Goal: Task Accomplishment & Management: Manage account settings

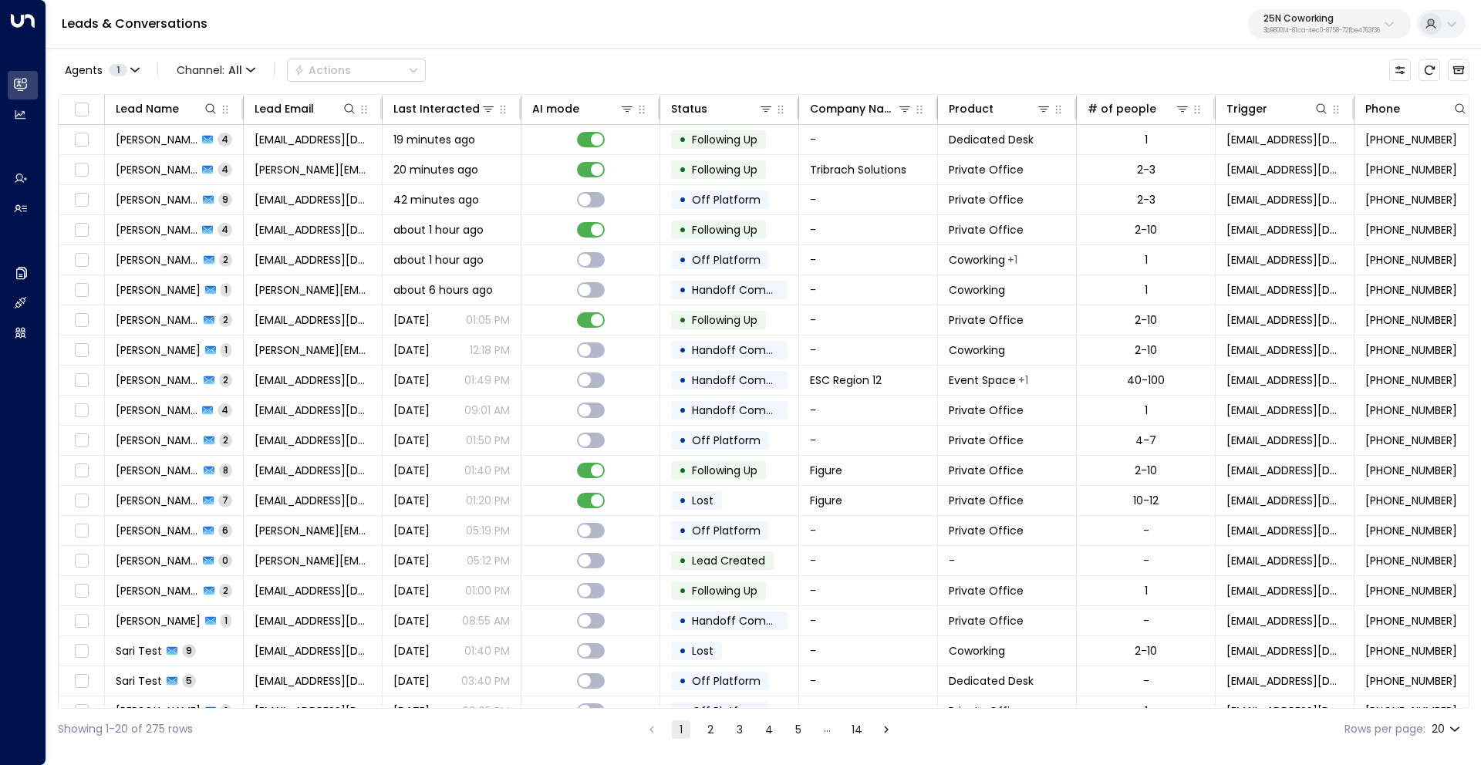
click at [1284, 15] on p "25N Coworking" at bounding box center [1321, 18] width 116 height 9
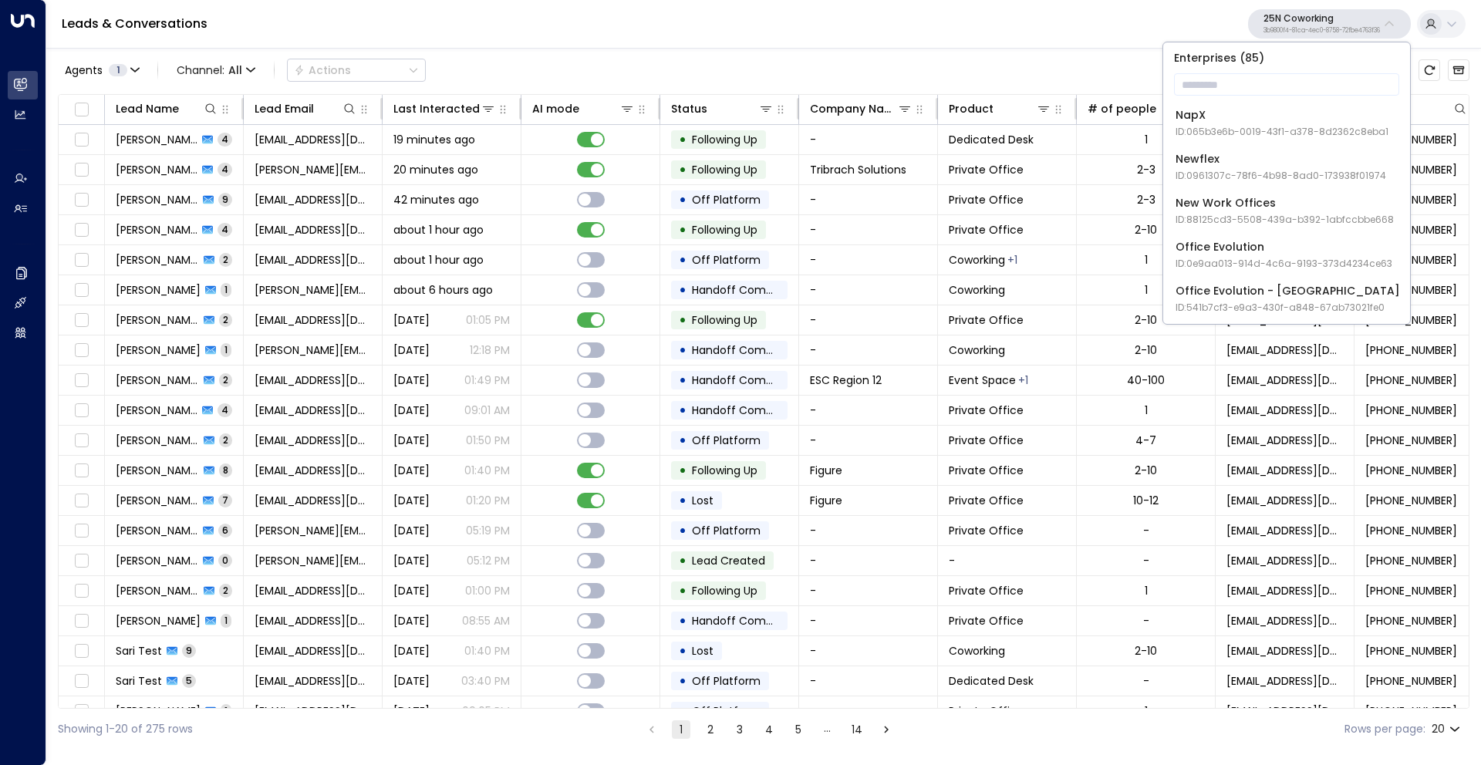
scroll to position [1502, 0]
click at [1222, 81] on input "text" at bounding box center [1286, 84] width 225 height 29
type input "*"
type input "***"
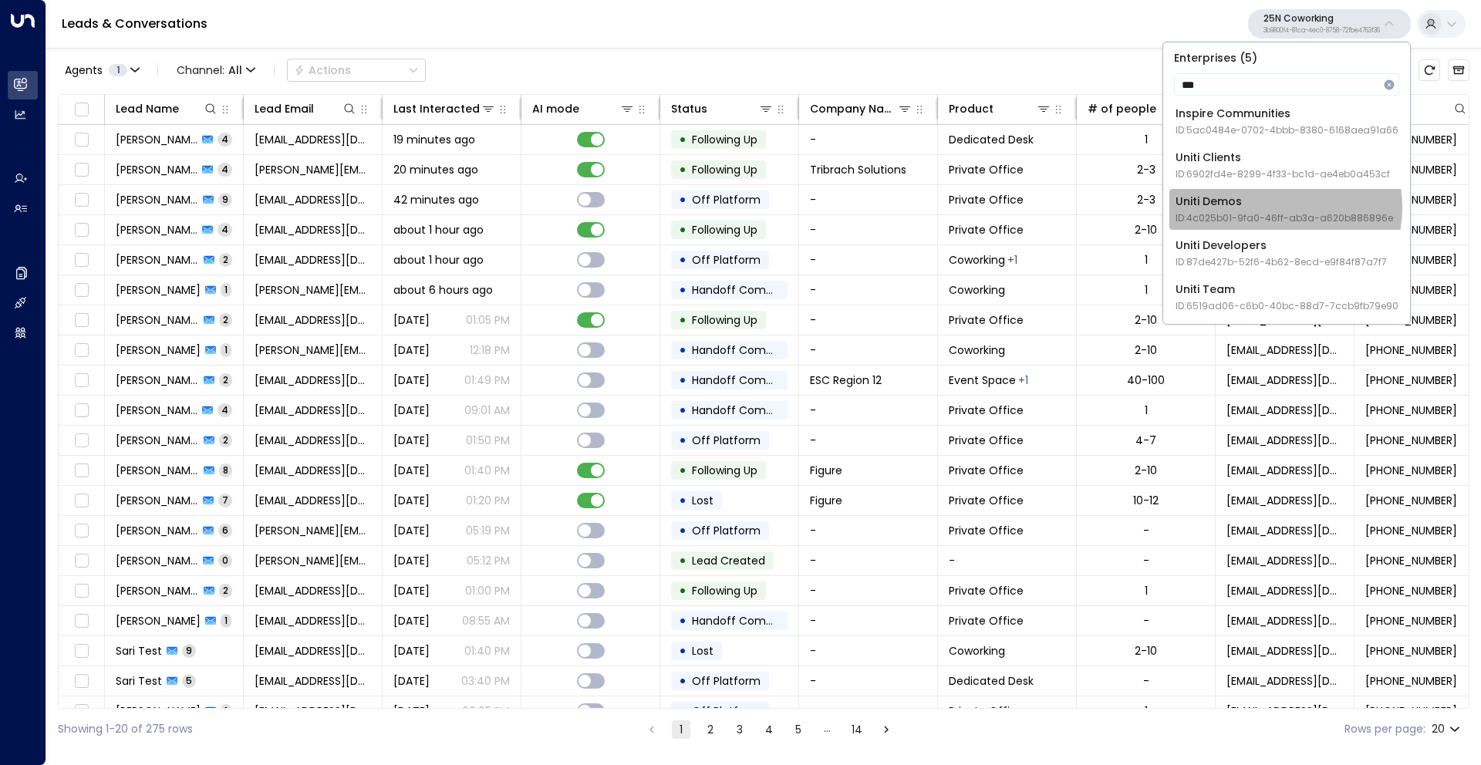
click at [1271, 207] on div "Uniti Demos ID: 4c025b01-9fa0-46ff-ab3a-a620b886896e" at bounding box center [1283, 210] width 217 height 32
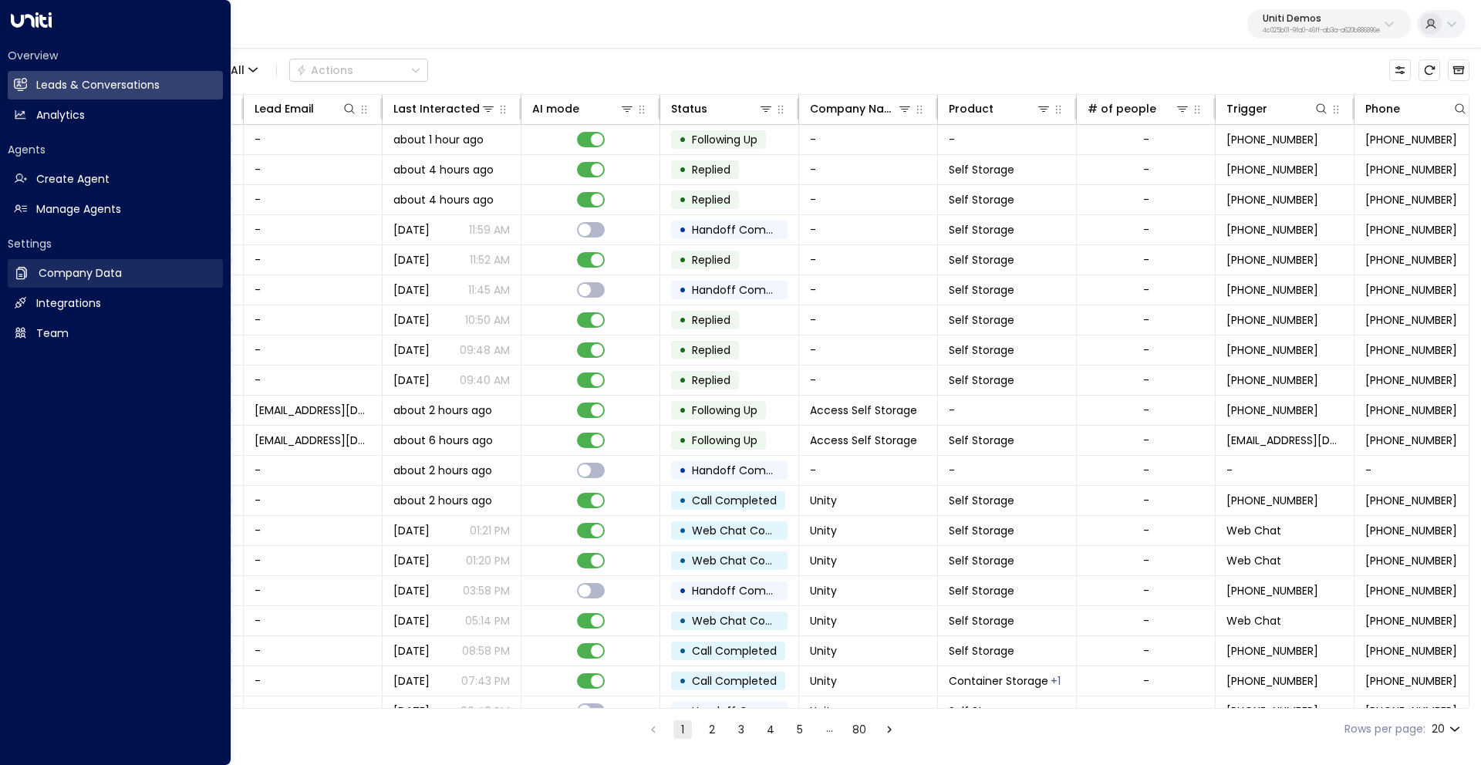
click at [86, 273] on h2 "Company Data" at bounding box center [80, 273] width 83 height 16
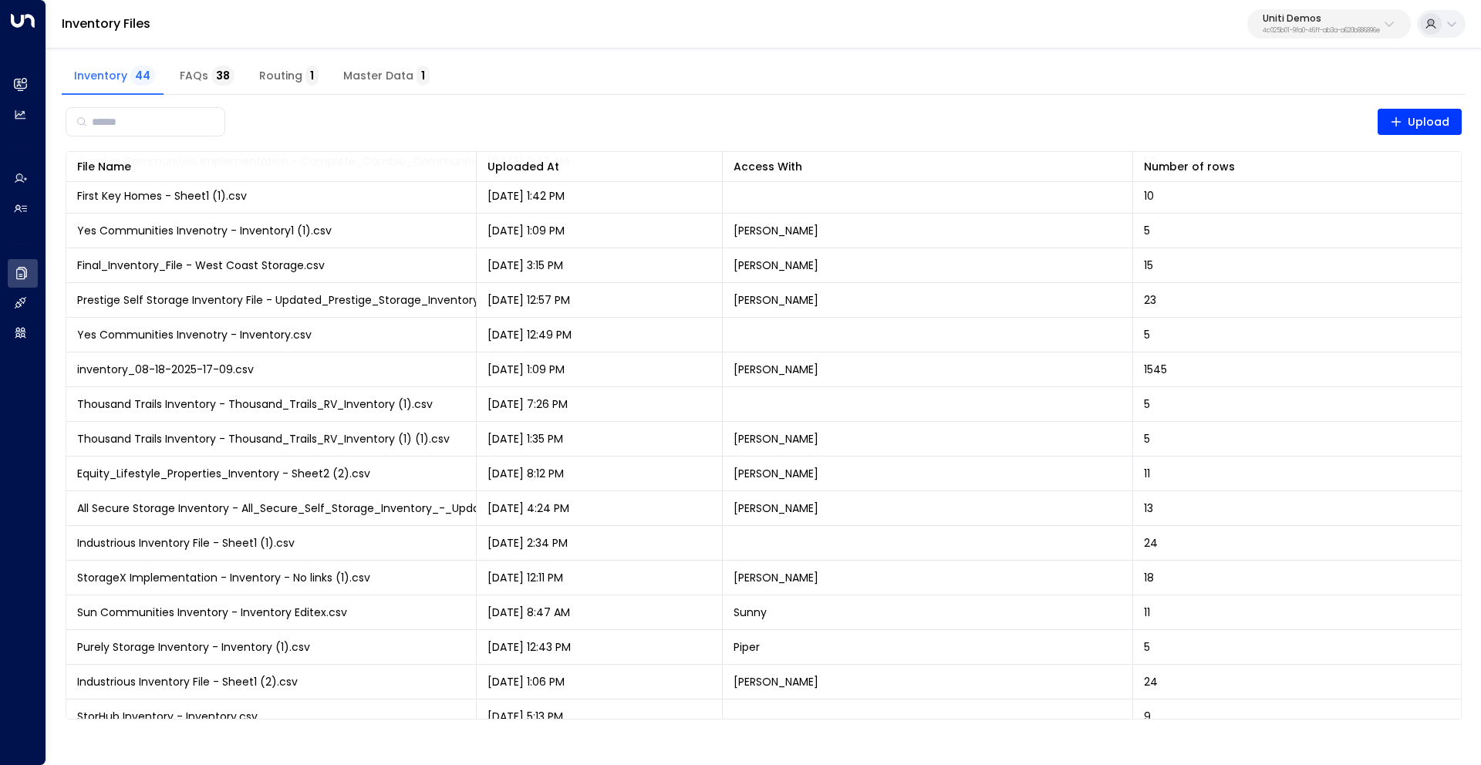
scroll to position [990, 0]
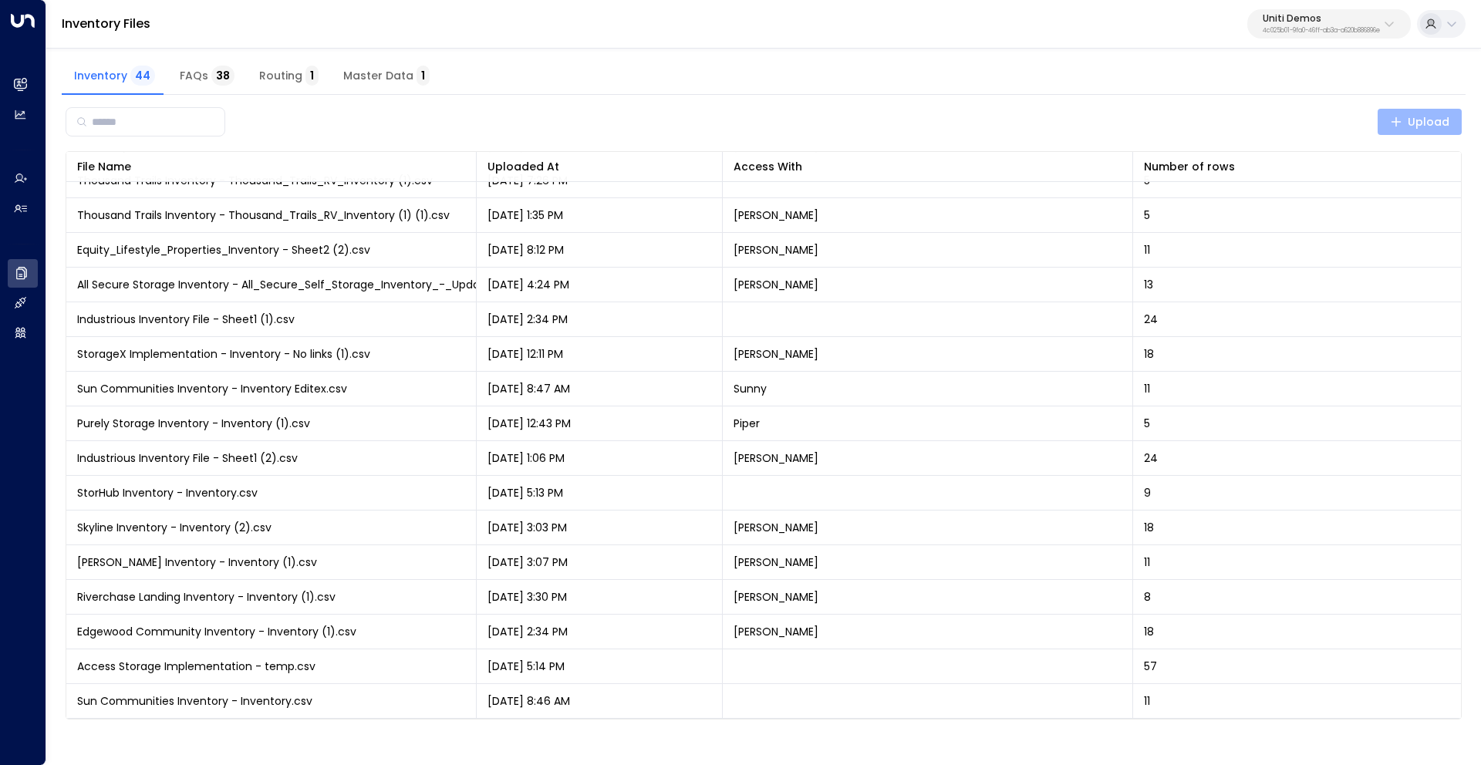
click at [1413, 117] on span "Upload" at bounding box center [1420, 122] width 60 height 19
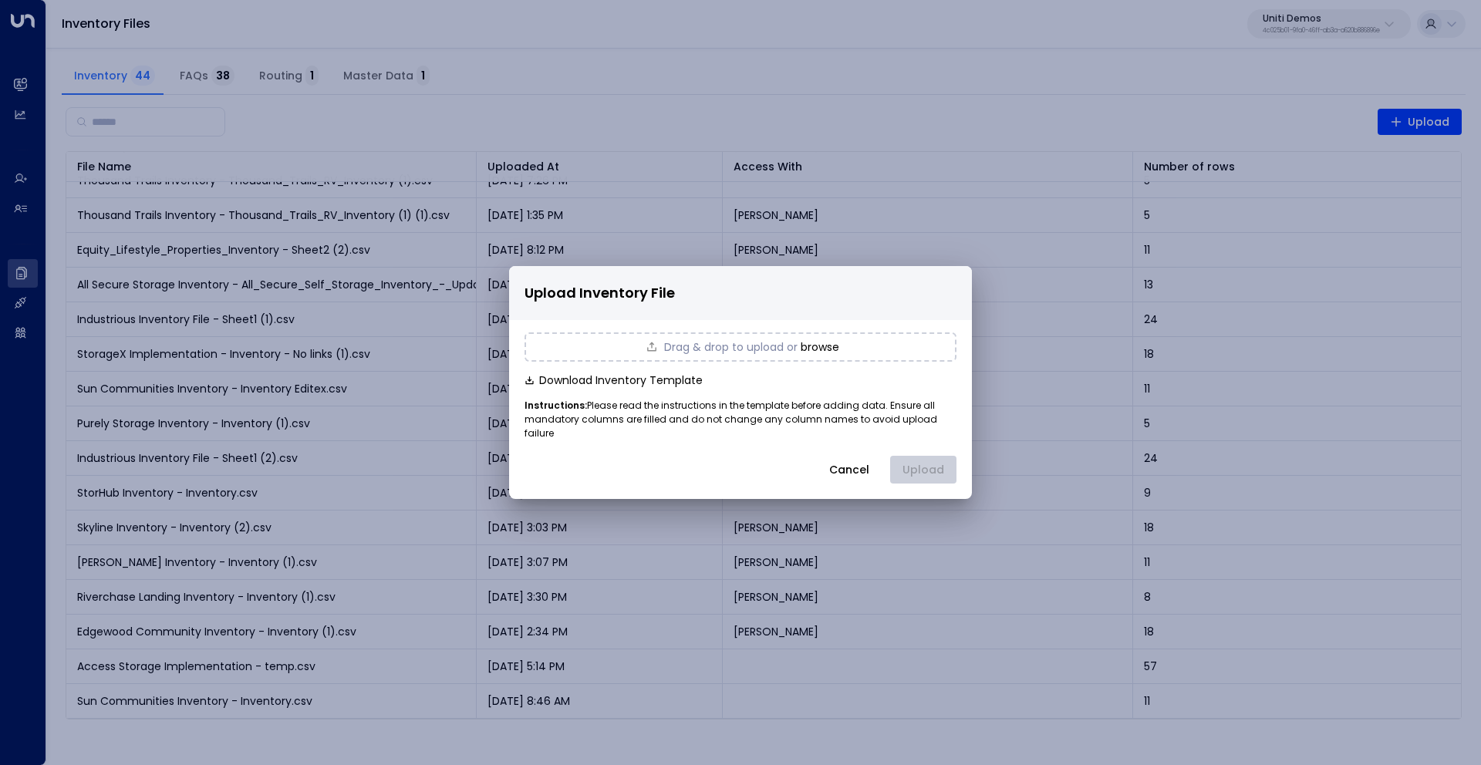
click at [822, 353] on button "browse" at bounding box center [819, 347] width 39 height 12
click at [935, 460] on button "Upload" at bounding box center [923, 470] width 66 height 28
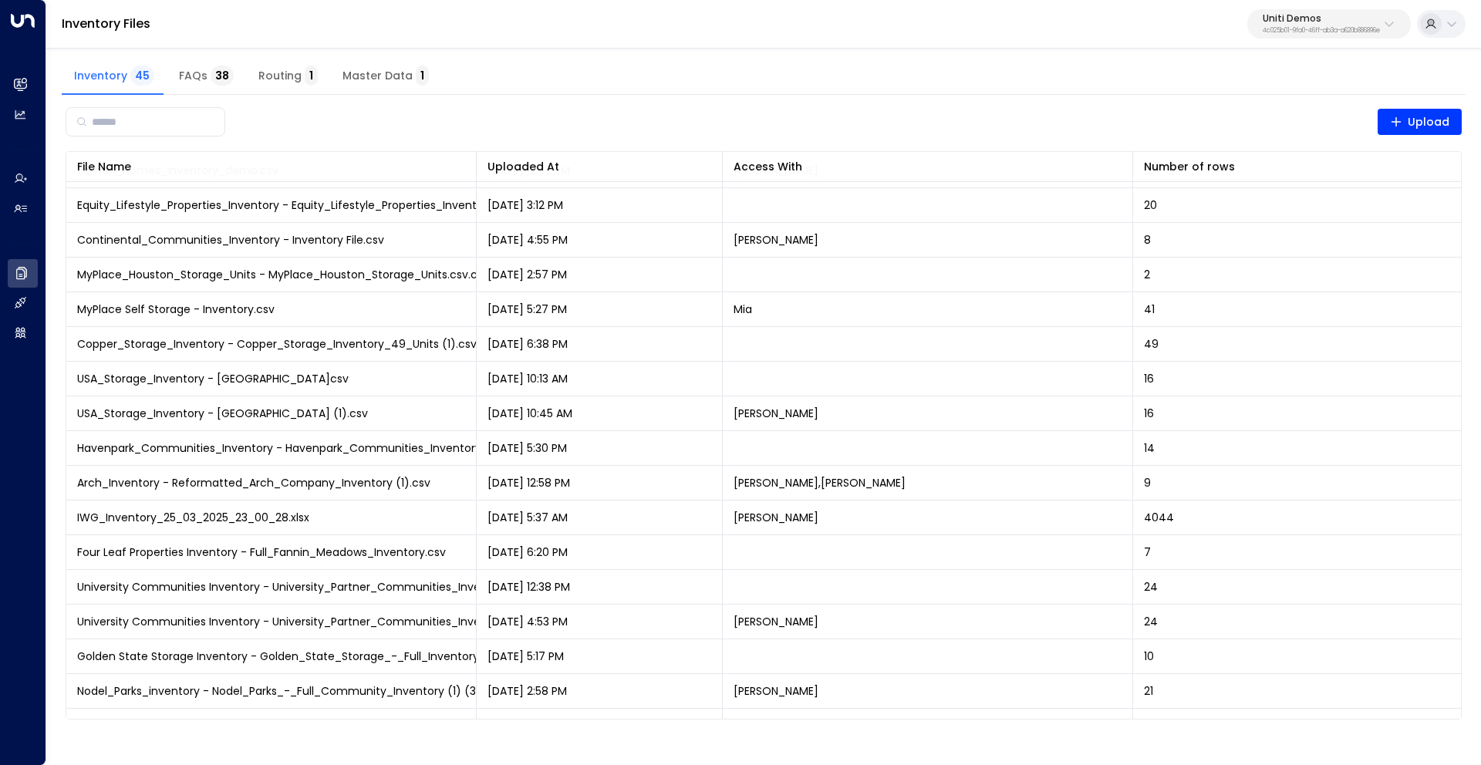
scroll to position [137, 0]
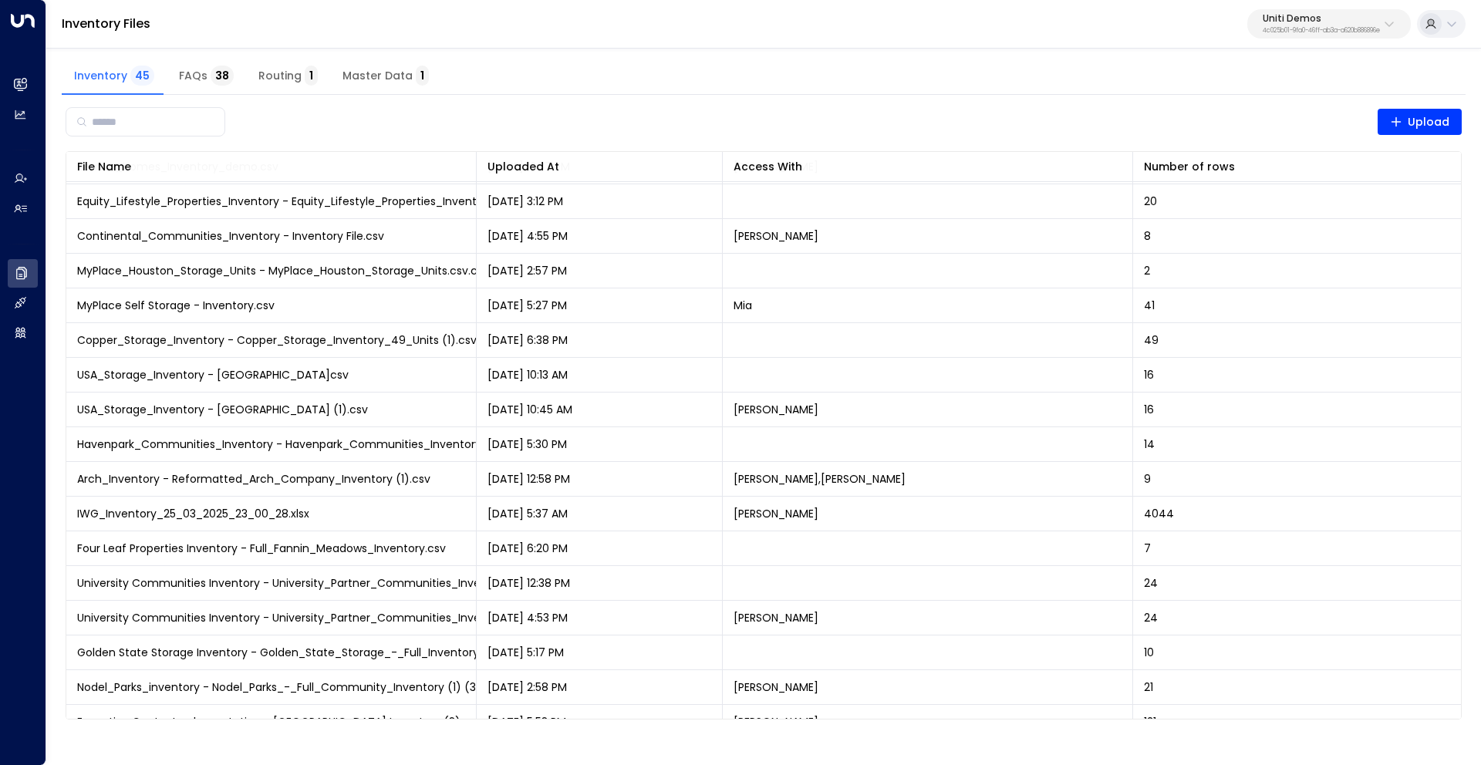
click at [475, 151] on div "File Name 0 Uploaded At 0 Access With Number of rows 0 ApartmensX Implementatio…" at bounding box center [764, 435] width 1396 height 568
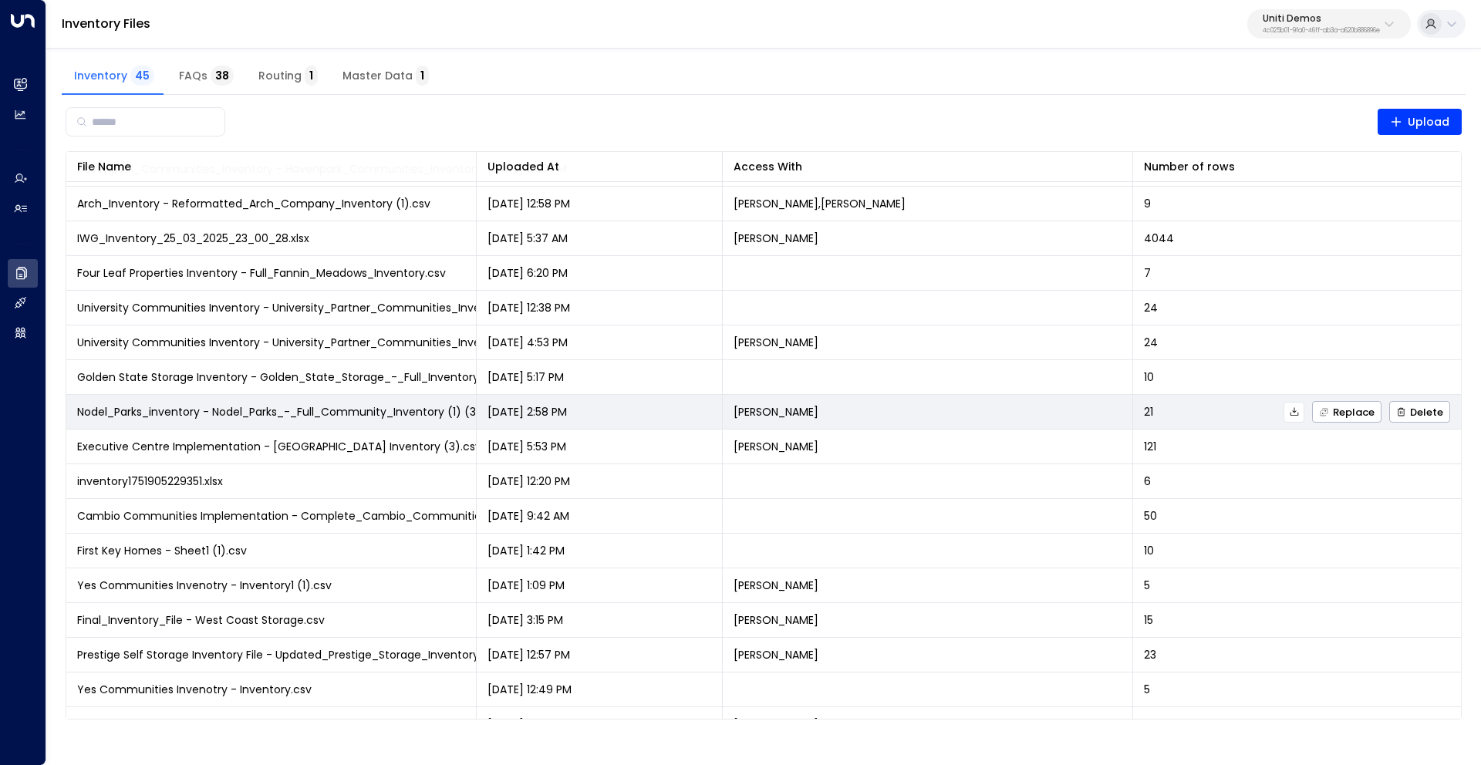
scroll to position [1025, 0]
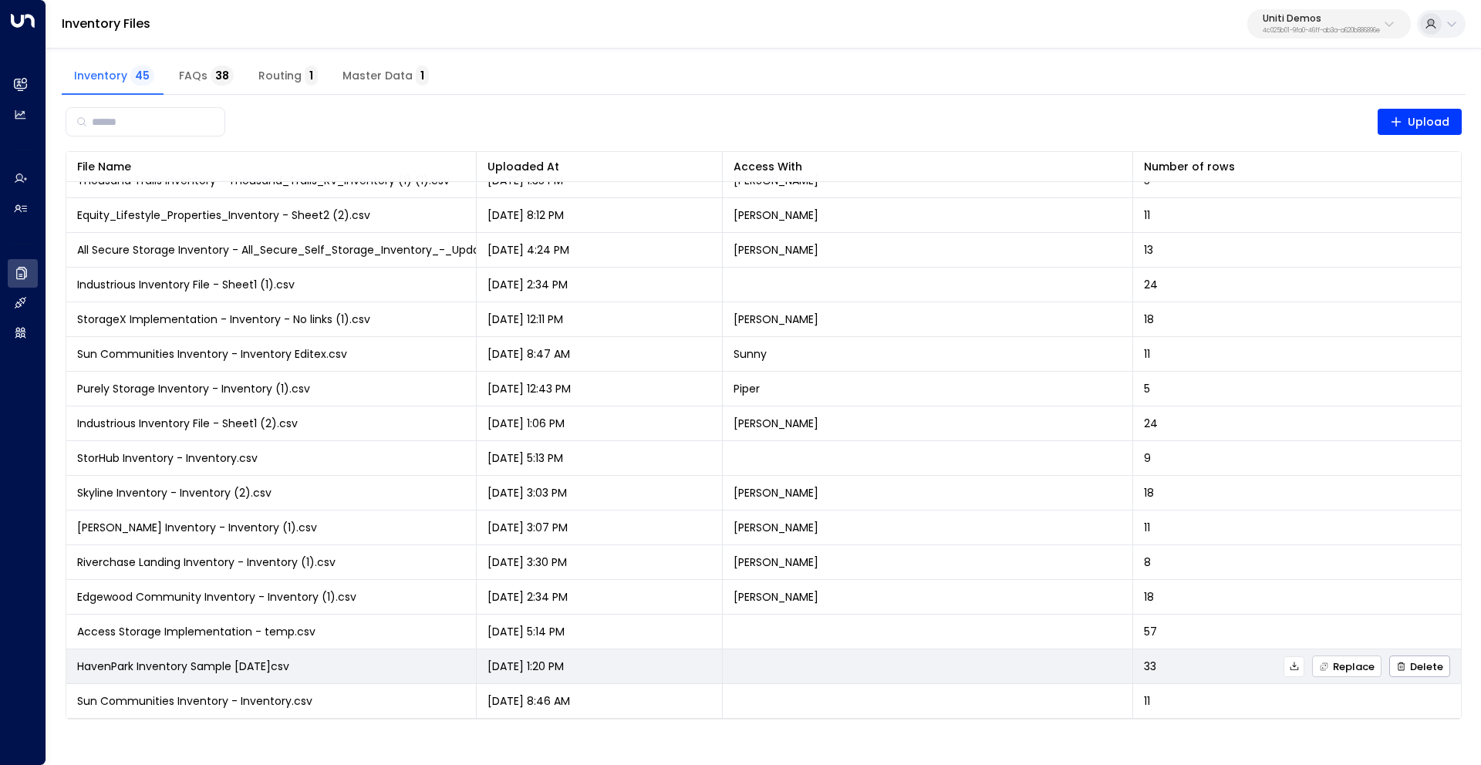
click at [1342, 667] on span "Replace" at bounding box center [1347, 667] width 56 height 10
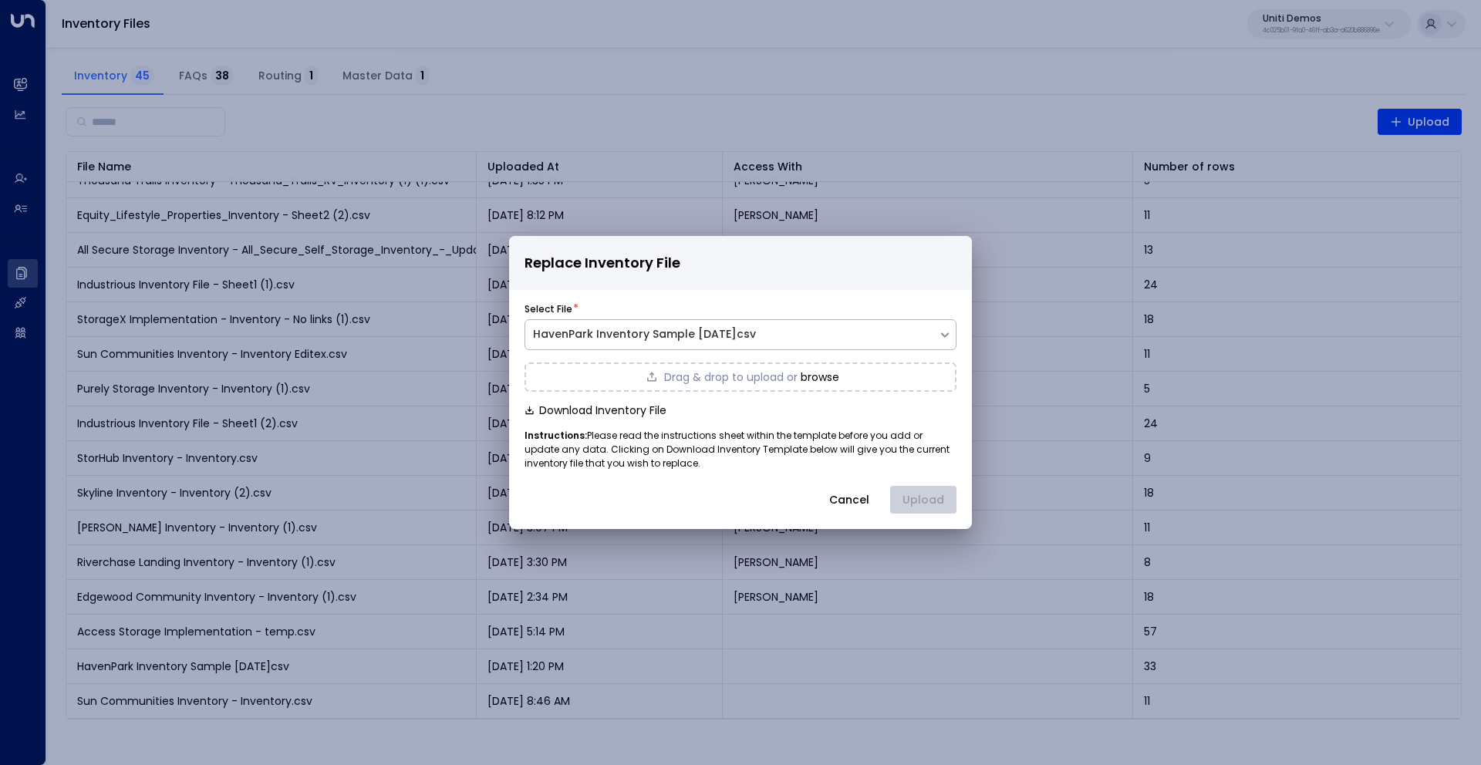
click at [933, 330] on div "HavenPark Inventory Sample [DATE]csv" at bounding box center [740, 334] width 432 height 31
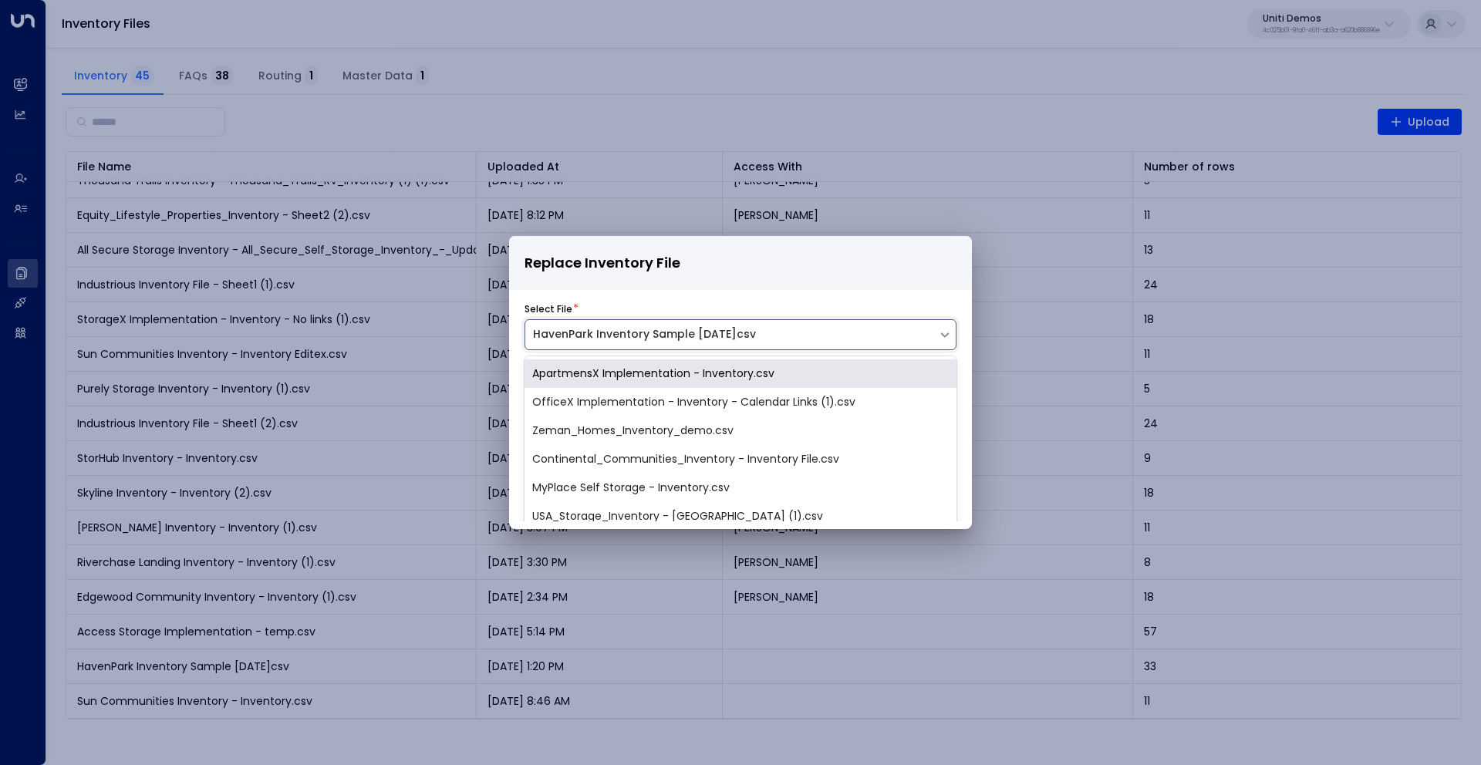
click at [933, 330] on div "HavenPark Inventory Sample [DATE]csv" at bounding box center [740, 334] width 432 height 31
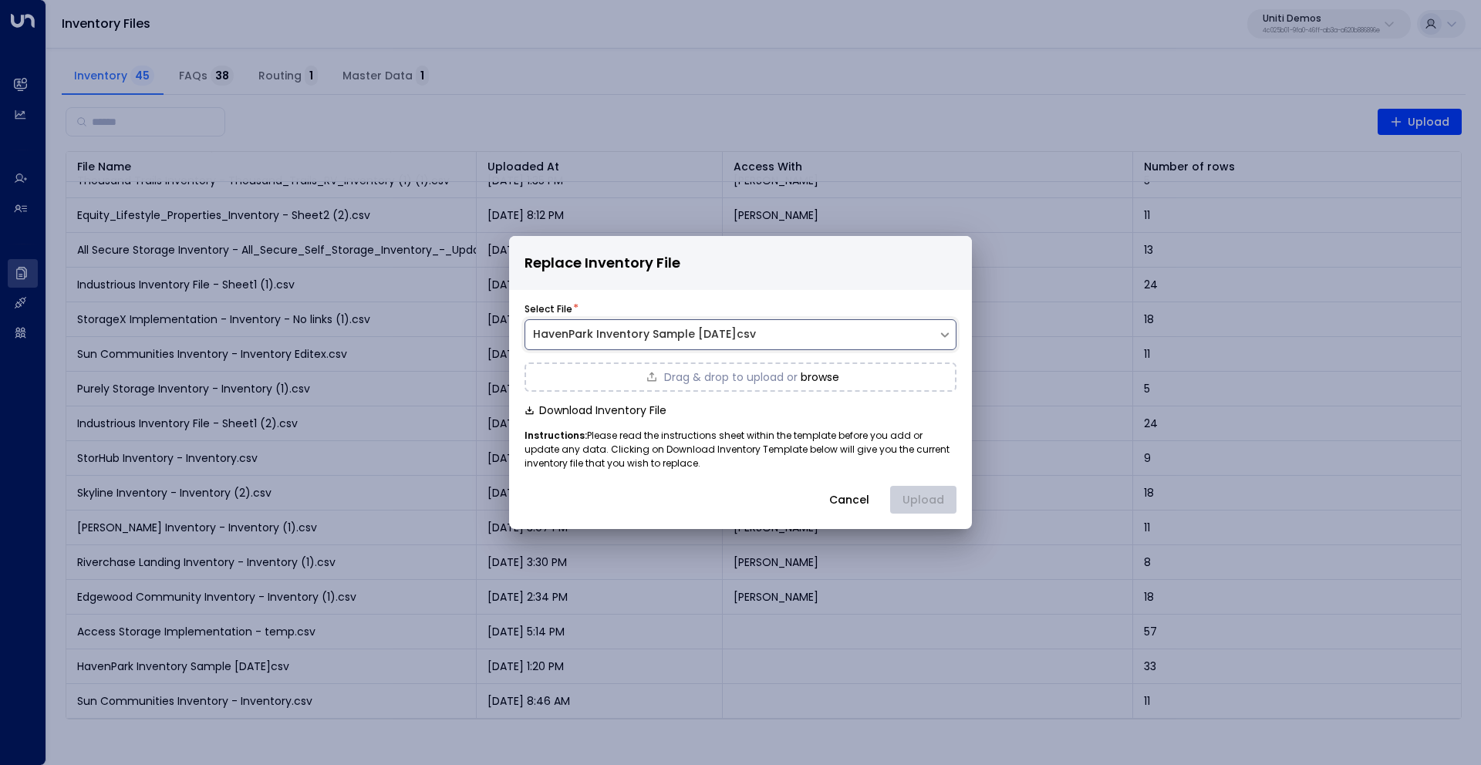
click at [819, 381] on button "browse" at bounding box center [819, 377] width 39 height 12
click at [925, 495] on button "Upload" at bounding box center [923, 500] width 66 height 28
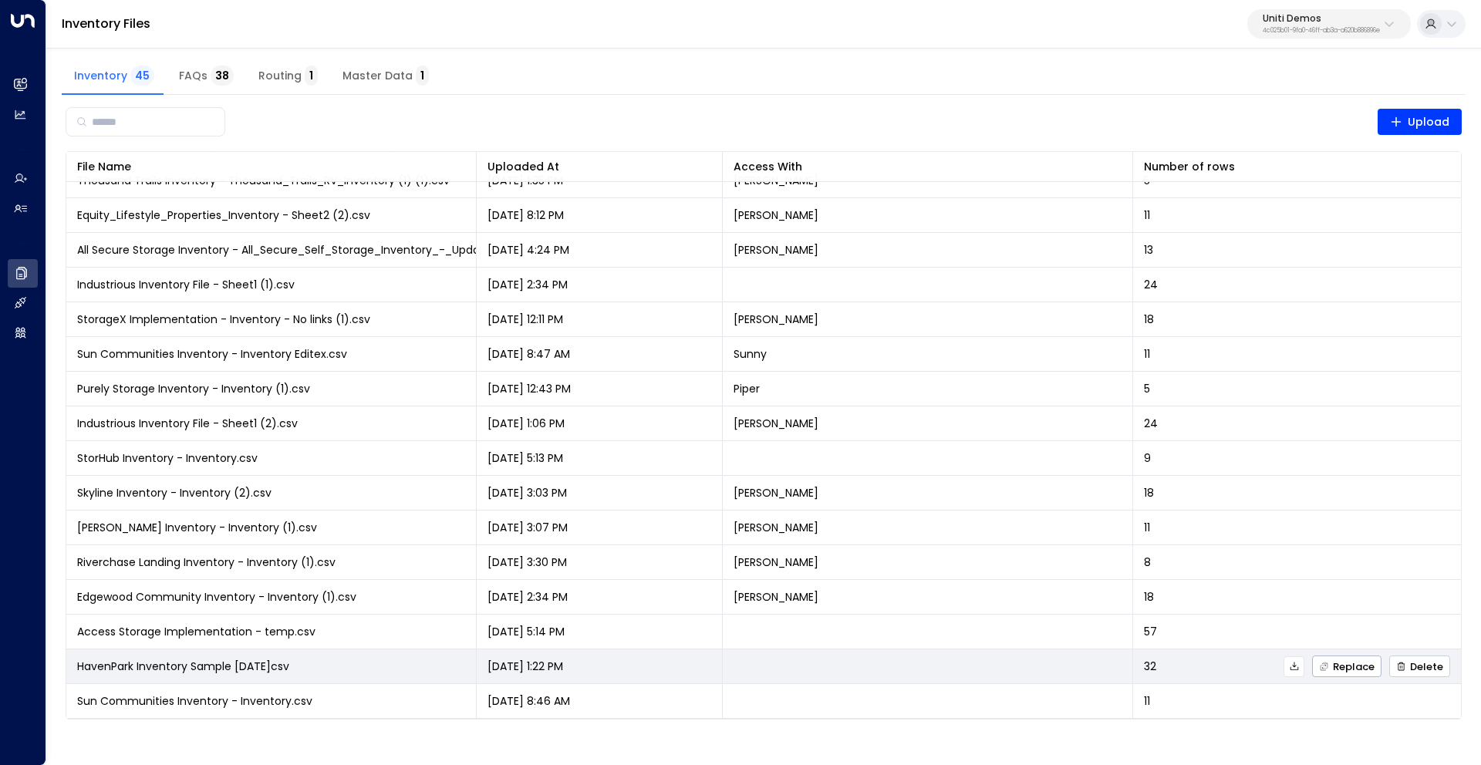
click at [1418, 662] on span "Delete" at bounding box center [1419, 667] width 47 height 10
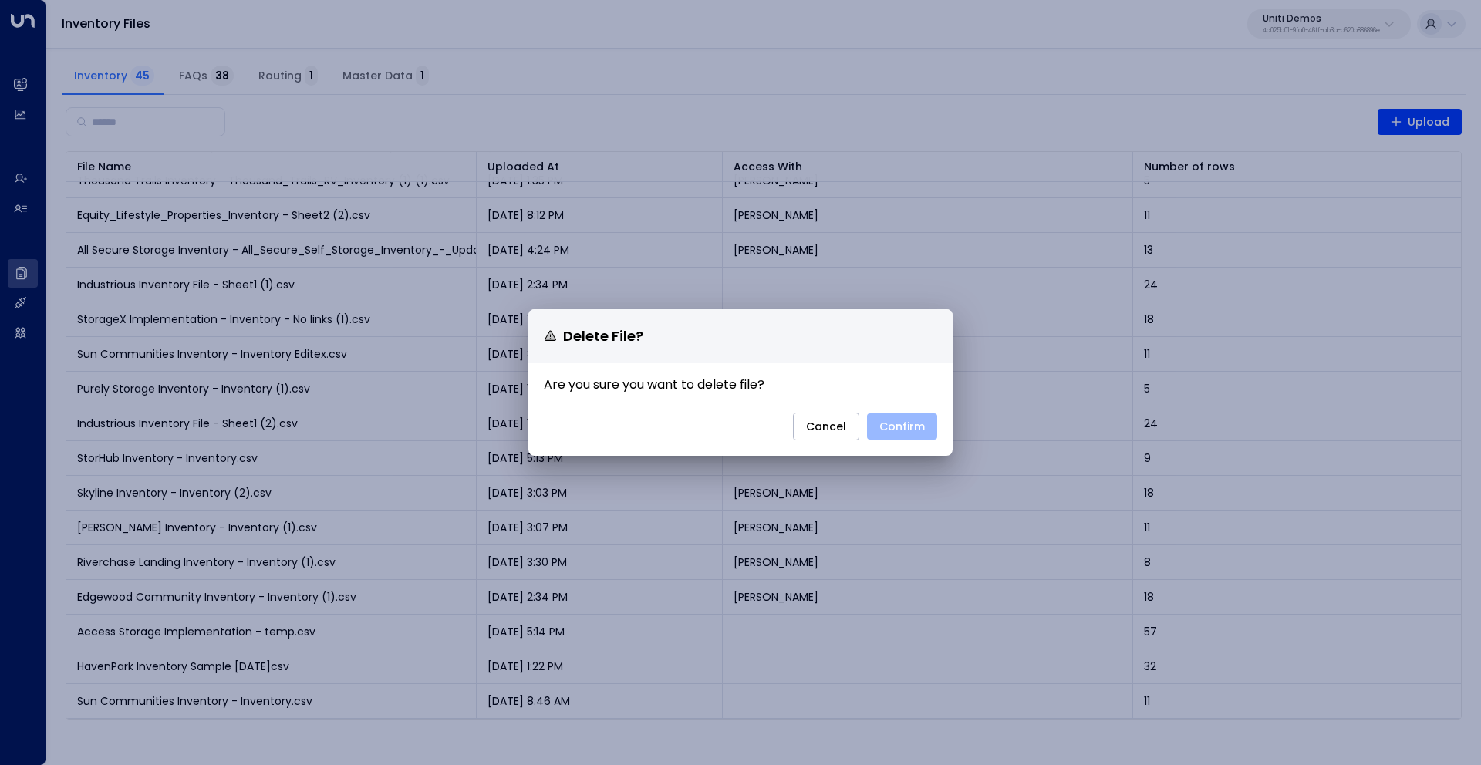
click at [886, 432] on button "Confirm" at bounding box center [902, 426] width 70 height 26
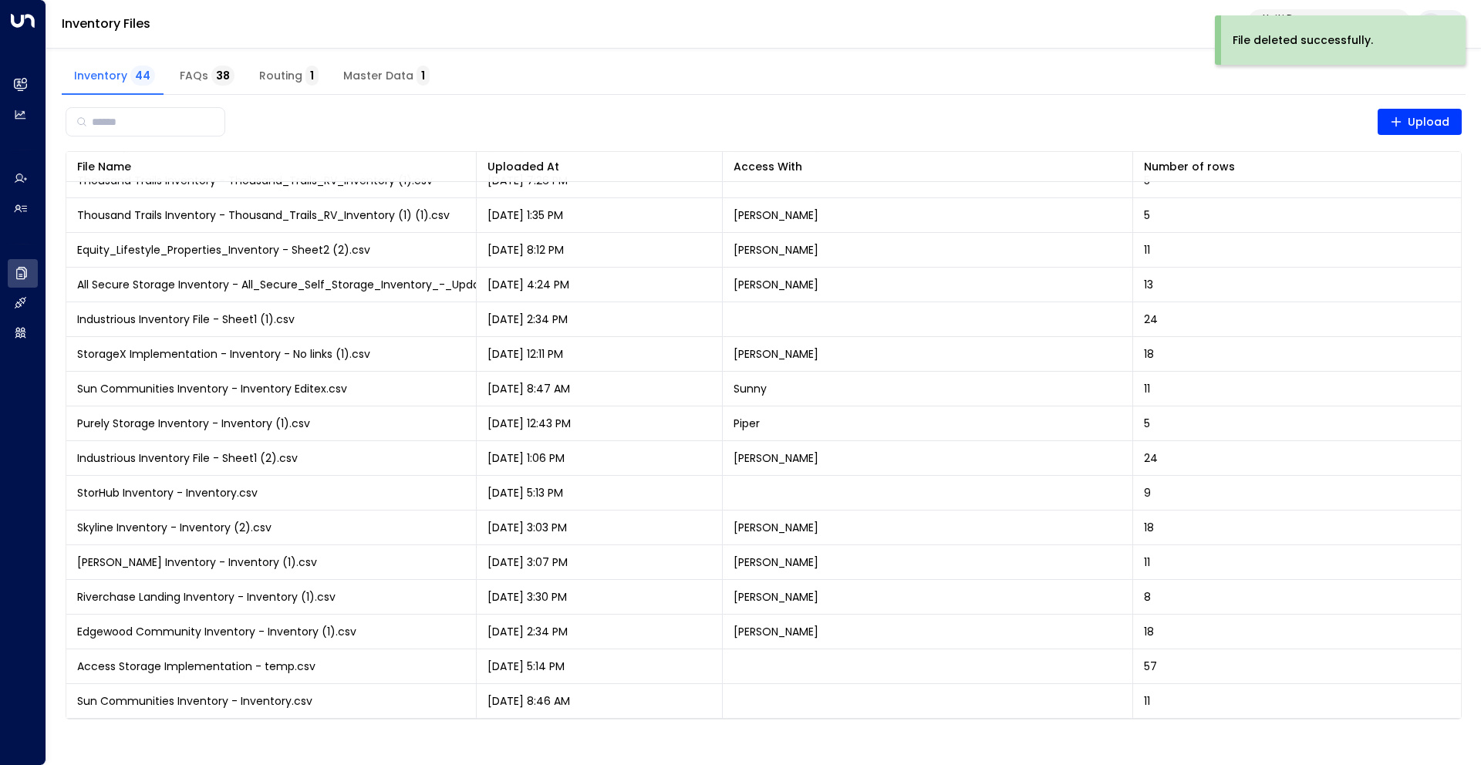
scroll to position [990, 0]
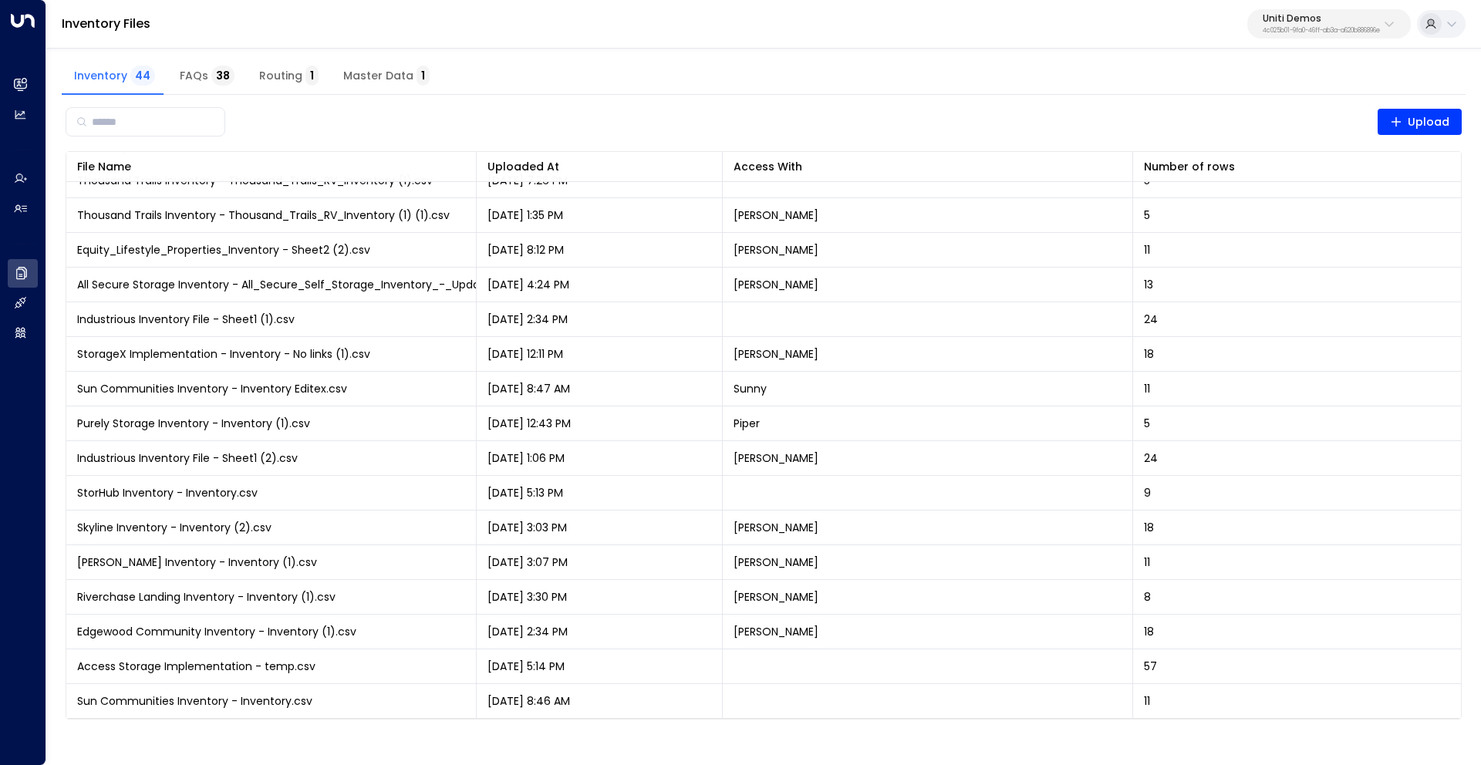
click at [1280, 19] on p "Uniti Demos" at bounding box center [1320, 18] width 117 height 9
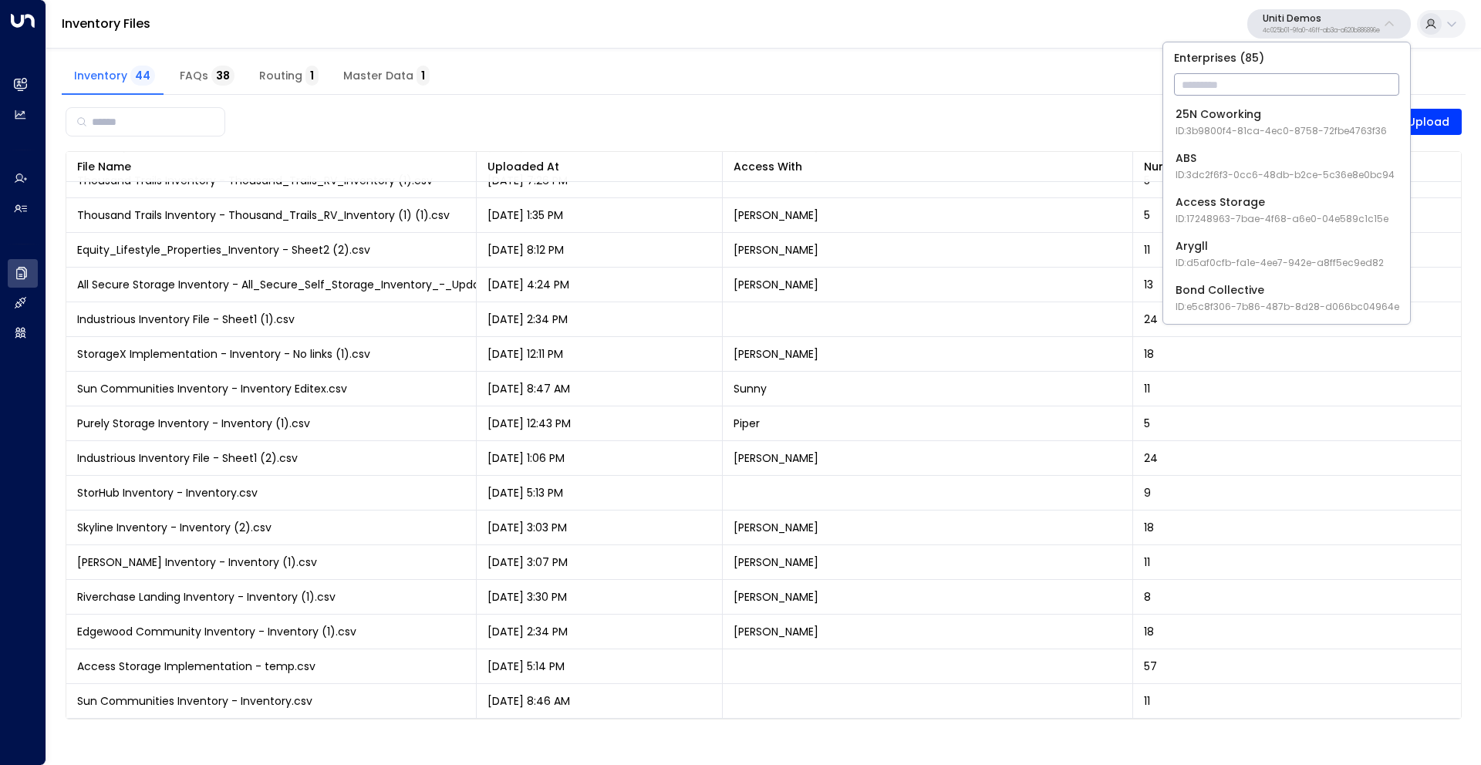
click at [1205, 83] on input "text" at bounding box center [1286, 84] width 225 height 29
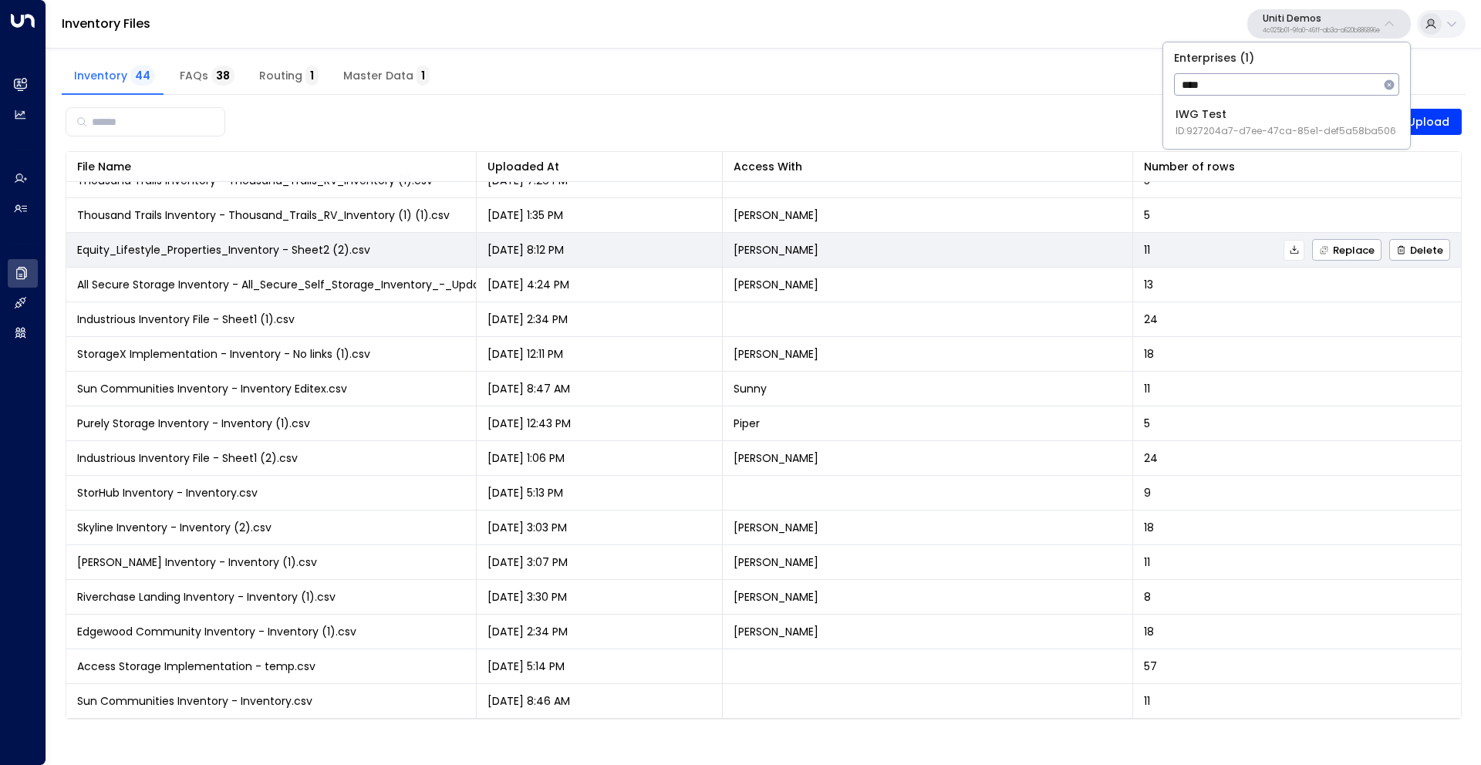
type input "****"
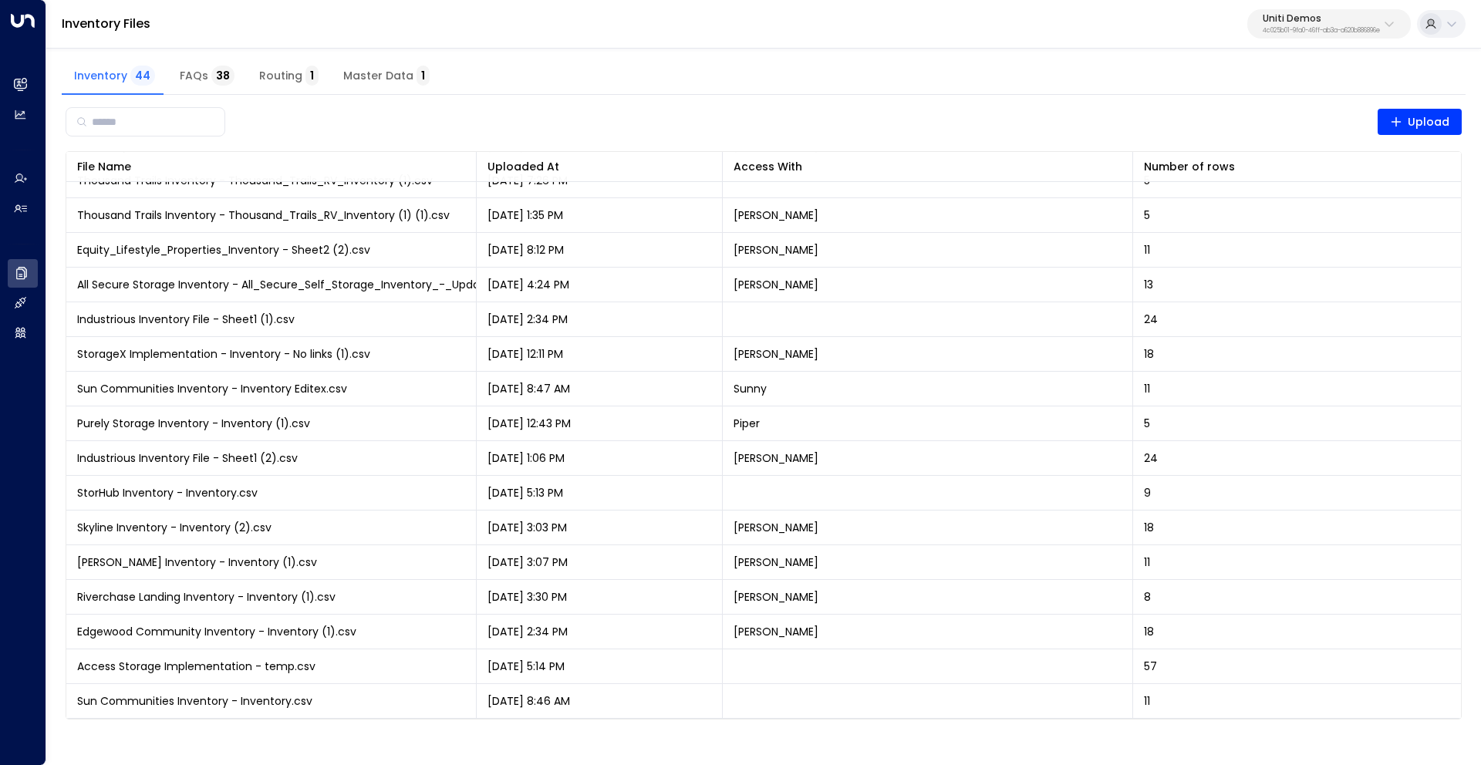
click at [1116, 32] on div "Inventory Files Uniti Demos 4c025b01-9fa0-46ff-ab3a-a620b886896e" at bounding box center [763, 24] width 1434 height 49
